Goal: Transaction & Acquisition: Purchase product/service

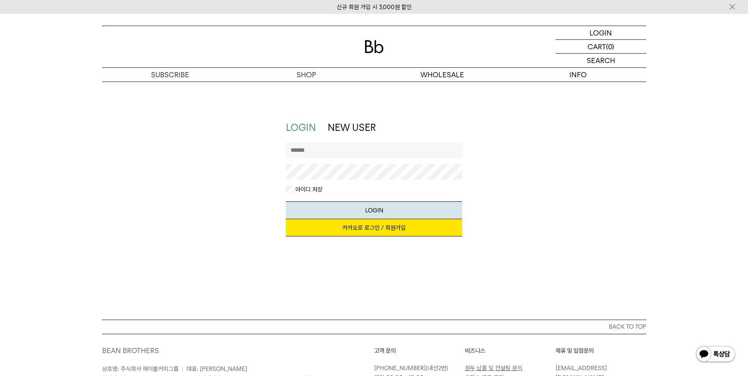
click at [392, 145] on input "text" at bounding box center [374, 150] width 176 height 16
click at [286, 201] on button "LOGIN" at bounding box center [374, 210] width 176 height 18
click at [202, 178] on div "LOGIN NEW USER 지금 가입하시면 3,000원 쿠폰과 매월 회원 전용 커피 혜택을 드려요. 카카오로 로그인 / 회원가입 아이디로 로그…" at bounding box center [374, 182] width 552 height 123
click at [286, 201] on button "LOGIN" at bounding box center [374, 210] width 176 height 18
click at [241, 176] on div "LOGIN NEW USER 지금 가입하시면 3,000원 쿠폰과 매월 회원 전용 커피 혜택을 드려요. 카카오로 로그인 / 회원가입 아이디로 로그…" at bounding box center [374, 182] width 552 height 123
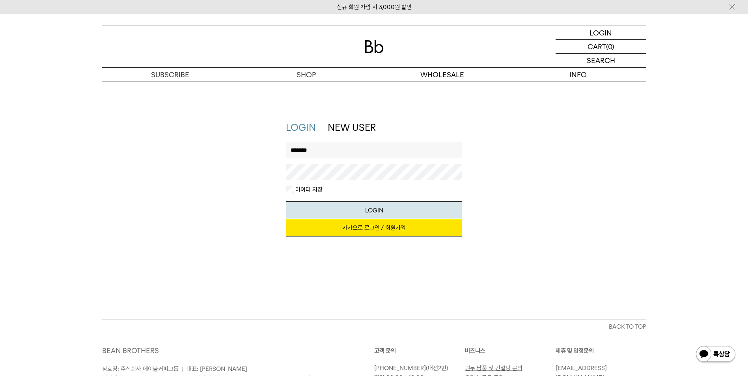
click at [286, 201] on button "LOGIN" at bounding box center [374, 210] width 176 height 18
drag, startPoint x: 330, startPoint y: 154, endPoint x: 261, endPoint y: 158, distance: 69.1
click at [261, 158] on div "LOGIN NEW USER 지금 가입하시면 3,000원 쿠폰과 매월 회원 전용 커피 혜택을 드려요. 카카오로 로그인 / 회원가입 아이디로 로그…" at bounding box center [374, 182] width 552 height 123
type input "********"
click at [370, 211] on button "LOGIN" at bounding box center [374, 210] width 176 height 18
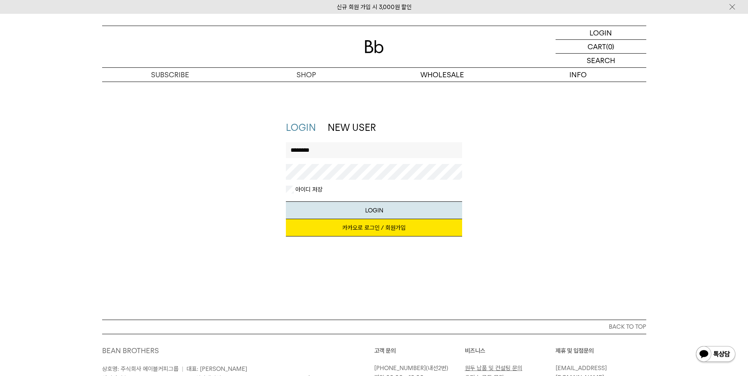
click at [136, 172] on div "LOGIN NEW USER 지금 가입하시면 3,000원 쿠폰과 매월 회원 전용 커피 혜택을 드려요. 카카오로 로그인 / 회원가입 아이디로 로그…" at bounding box center [374, 182] width 552 height 123
click at [286, 201] on button "LOGIN" at bounding box center [374, 210] width 176 height 18
click at [374, 45] on img at bounding box center [374, 46] width 19 height 13
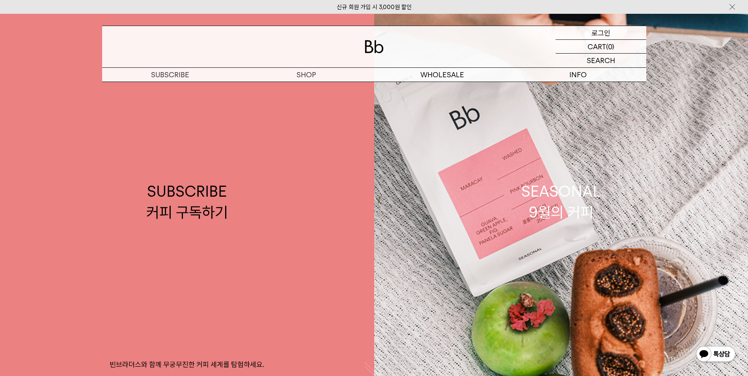
click at [603, 33] on p "로그인" at bounding box center [600, 32] width 19 height 13
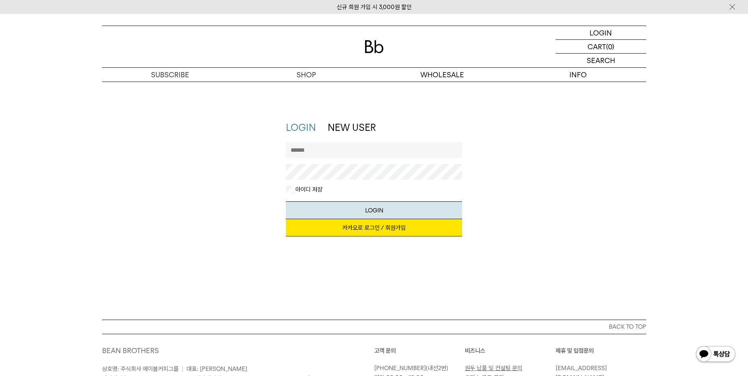
click at [359, 155] on input "text" at bounding box center [374, 150] width 176 height 16
type input "*******"
click at [286, 201] on button "LOGIN" at bounding box center [374, 210] width 176 height 18
click at [179, 183] on div "LOGIN NEW USER 지금 가입하시면 3,000원 쿠폰과 매월 회원 전용 커피 혜택을 드려요. 카카오로 로그인 / 회원가입 아이디로 로그…" at bounding box center [374, 182] width 552 height 123
click at [286, 201] on button "LOGIN" at bounding box center [374, 210] width 176 height 18
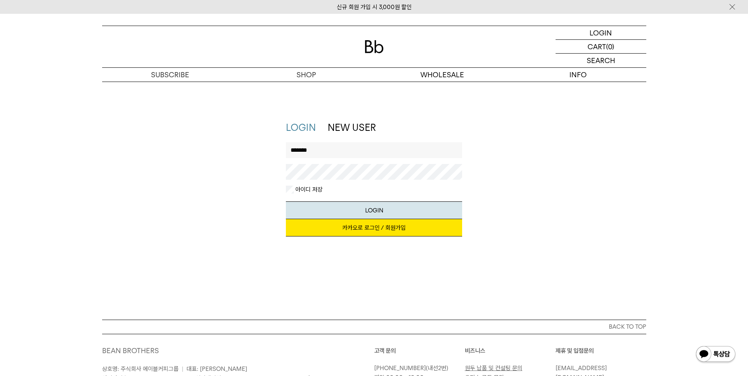
click at [170, 175] on div "LOGIN NEW USER 지금 가입하시면 3,000원 쿠폰과 매월 회원 전용 커피 혜택을 드려요. 카카오로 로그인 / 회원가입 아이디로 로그…" at bounding box center [374, 182] width 552 height 123
click at [286, 201] on button "LOGIN" at bounding box center [374, 210] width 176 height 18
click at [178, 184] on div "LOGIN NEW USER 지금 가입하시면 3,000원 쿠폰과 매월 회원 전용 커피 혜택을 드려요. 카카오로 로그인 / 회원가입 아이디로 로그…" at bounding box center [374, 182] width 552 height 123
click at [286, 201] on button "LOGIN" at bounding box center [374, 210] width 176 height 18
click at [162, 194] on div "LOGIN NEW USER 지금 가입하시면 3,000원 쿠폰과 매월 회원 전용 커피 혜택을 드려요. 카카오로 로그인 / 회원가입 아이디로 로그…" at bounding box center [374, 182] width 552 height 123
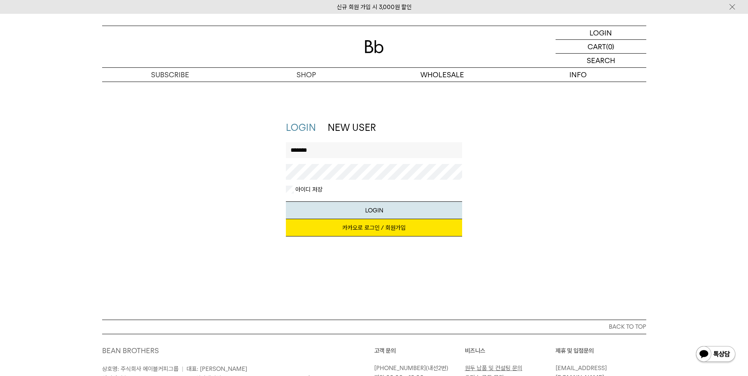
click at [286, 201] on button "LOGIN" at bounding box center [374, 210] width 176 height 18
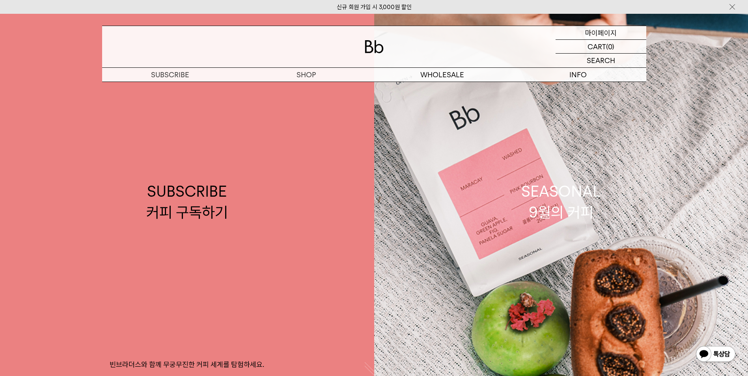
click at [595, 35] on p "마이페이지" at bounding box center [601, 32] width 32 height 13
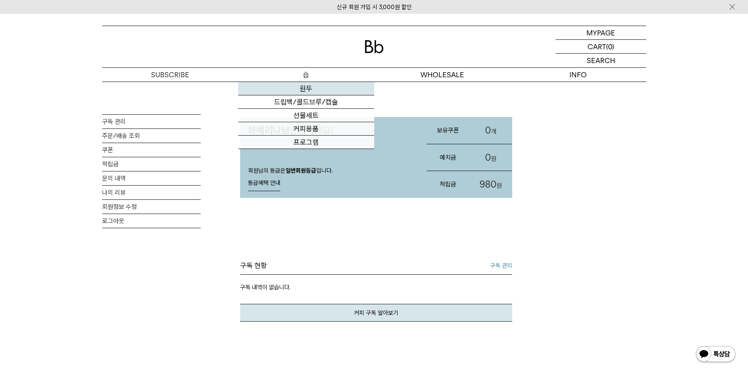
click at [314, 89] on link "원두" at bounding box center [306, 88] width 136 height 13
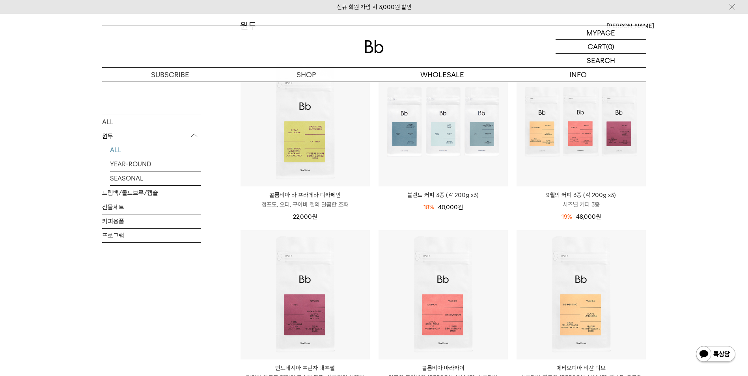
scroll to position [118, 0]
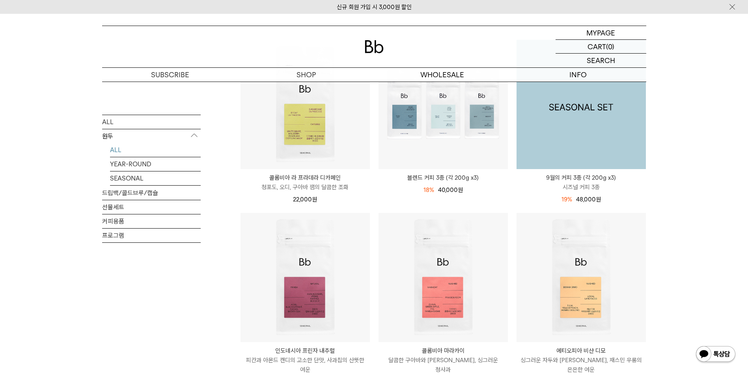
click at [613, 137] on img at bounding box center [580, 104] width 129 height 129
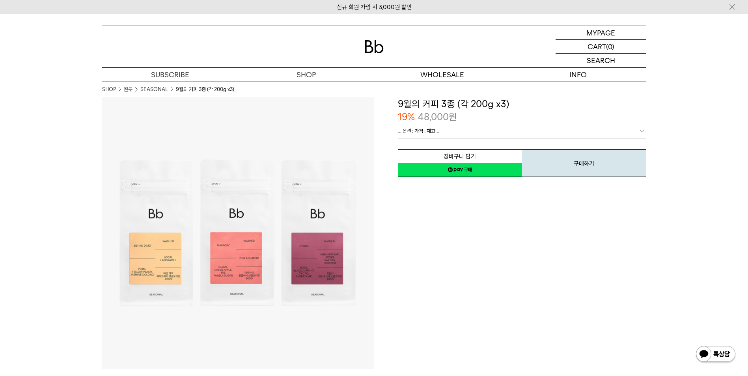
click at [464, 134] on link "= 옵션 : 가격 : 재고 =" at bounding box center [522, 131] width 248 height 14
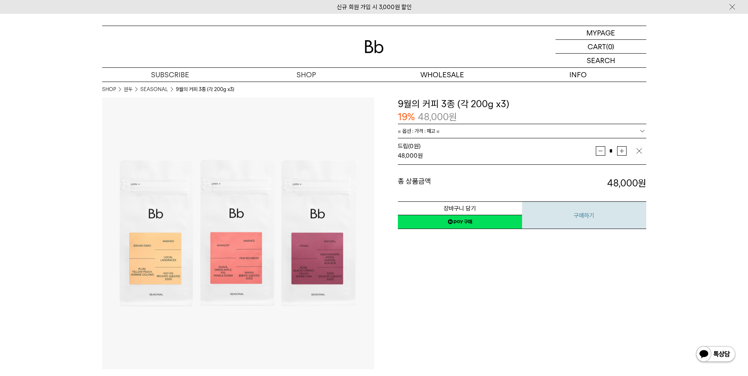
click at [608, 218] on button "구매하기" at bounding box center [584, 215] width 124 height 28
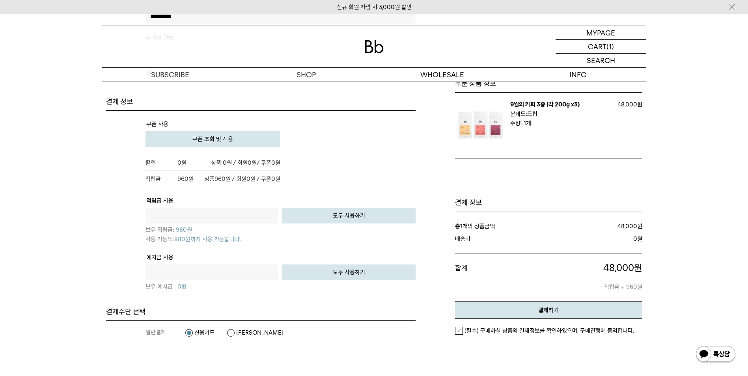
scroll to position [434, 0]
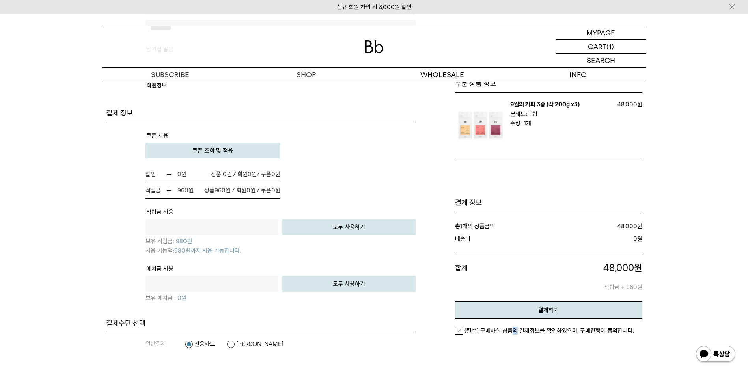
click at [513, 334] on em "(필수) 구매하실 상품의 결제정보를 확인하였으며, 구매진행에 동의합니다." at bounding box center [549, 330] width 170 height 7
click at [459, 331] on label "(필수) 구매하실 상품의 결제정보를 확인하였으며, 구매진행에 동의합니다." at bounding box center [544, 331] width 179 height 8
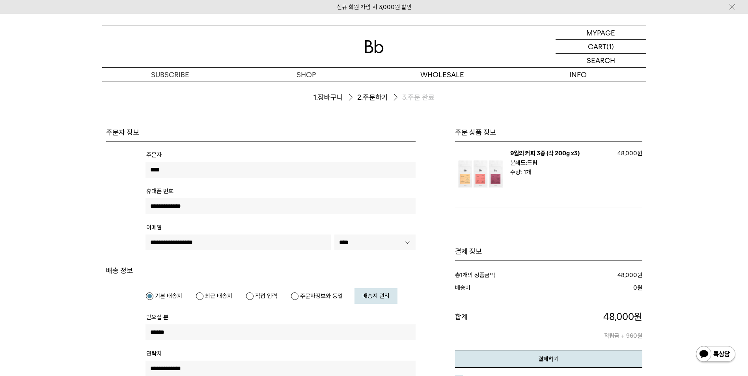
scroll to position [12, 0]
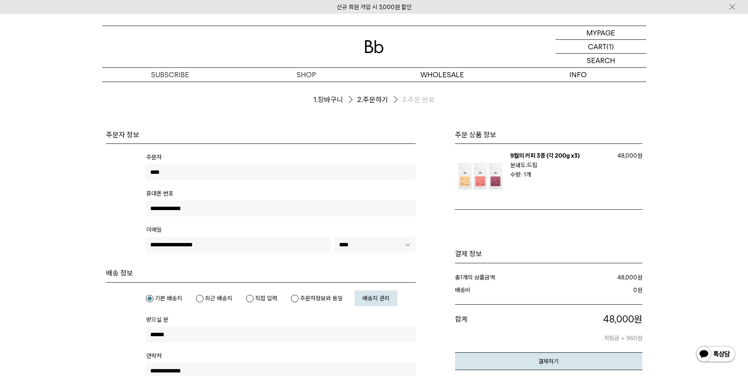
click at [472, 186] on img at bounding box center [480, 176] width 51 height 51
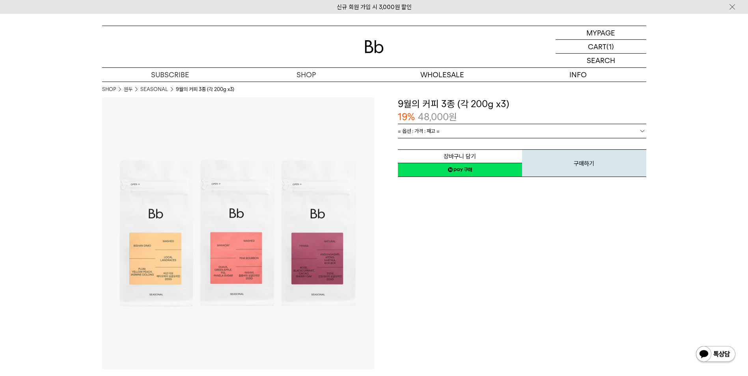
click at [526, 130] on link "= 옵션 : 가격 : 재고 =" at bounding box center [522, 131] width 248 height 14
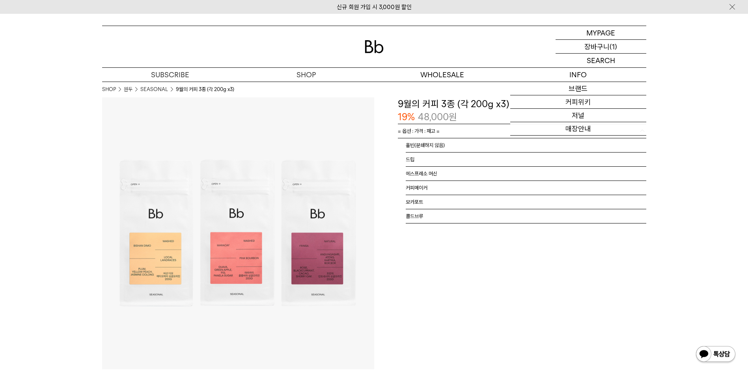
click at [602, 45] on p "장바구니" at bounding box center [596, 46] width 25 height 13
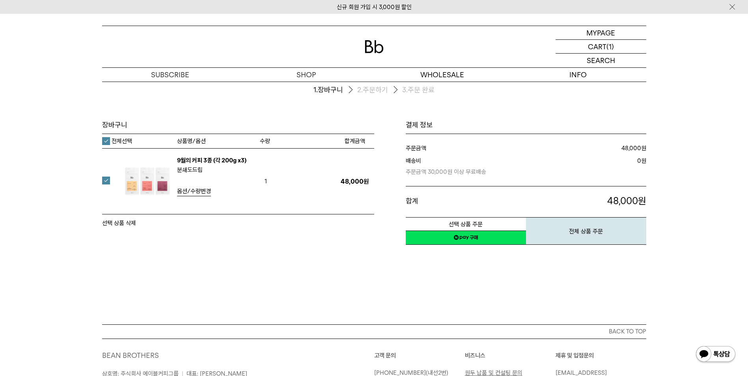
scroll to position [39, 0]
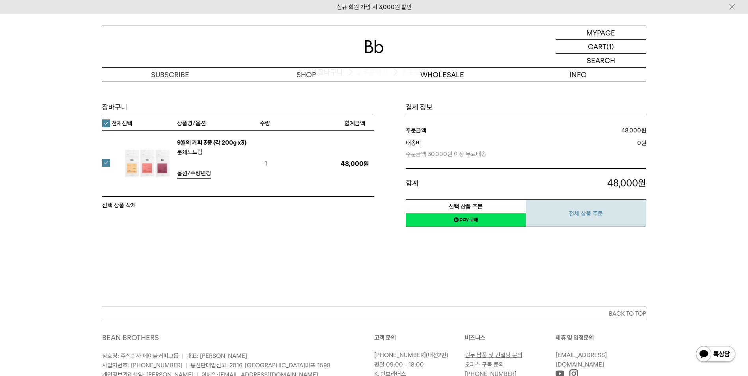
click at [578, 209] on button "전체 상품 주문" at bounding box center [586, 214] width 120 height 28
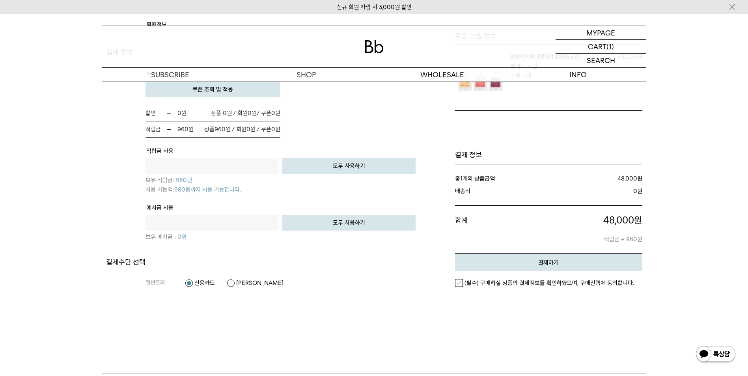
scroll to position [513, 0]
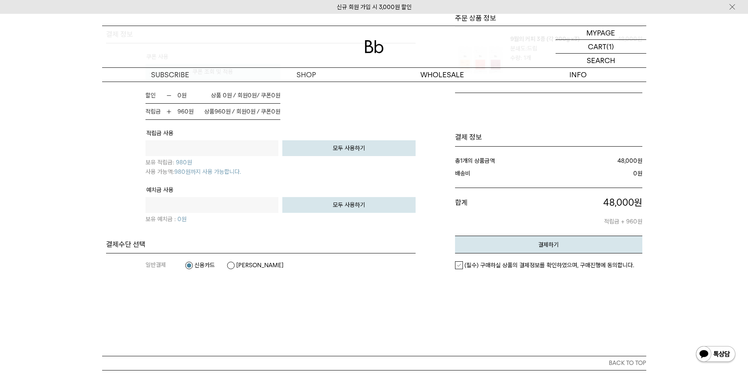
click at [459, 264] on label "(필수) 구매하실 상품의 결제정보를 확인하였으며, 구매진행에 동의합니다." at bounding box center [544, 265] width 179 height 8
click at [552, 242] on em "결제하기" at bounding box center [548, 244] width 21 height 7
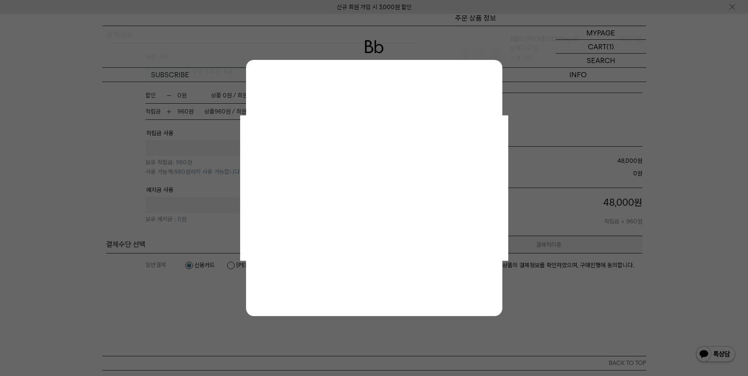
scroll to position [0, 0]
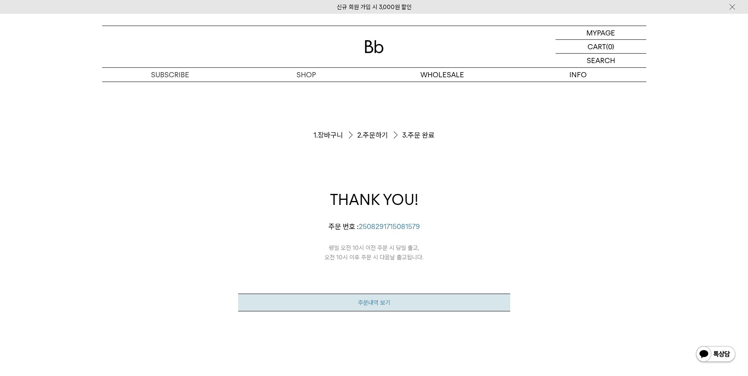
click at [411, 308] on link "주문내역 보기" at bounding box center [374, 303] width 272 height 18
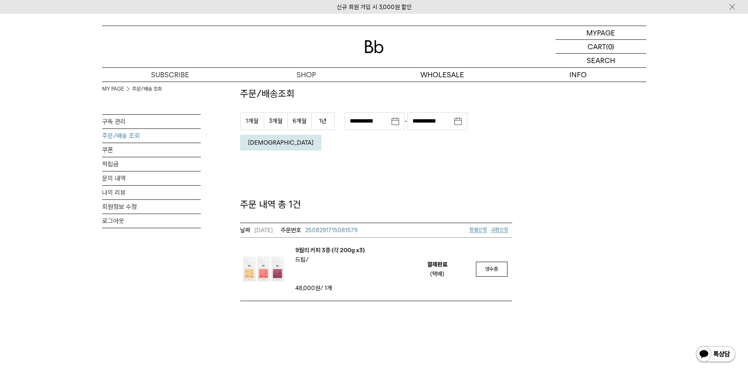
scroll to position [79, 0]
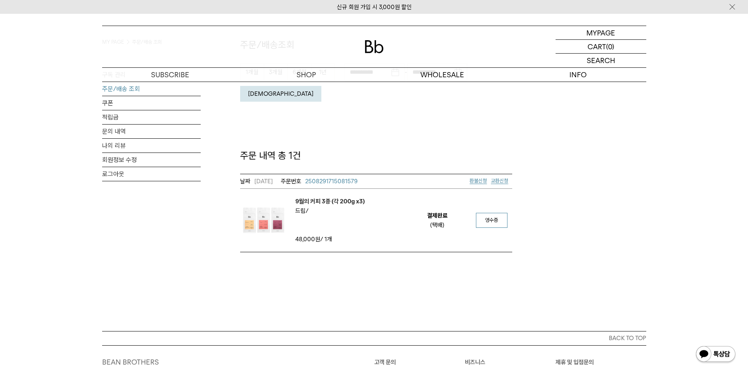
click at [499, 213] on link "영수증" at bounding box center [492, 220] width 32 height 15
